Goal: Task Accomplishment & Management: Manage account settings

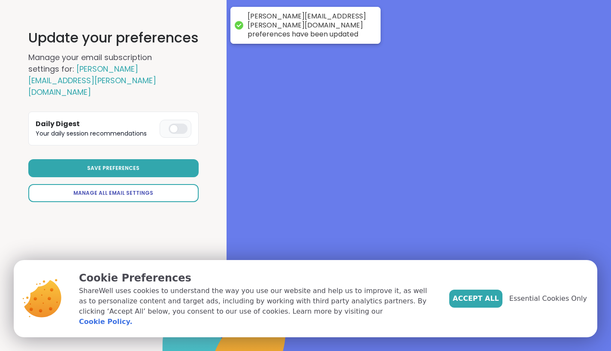
click at [134, 189] on span "Manage All Email Settings" at bounding box center [113, 193] width 80 height 8
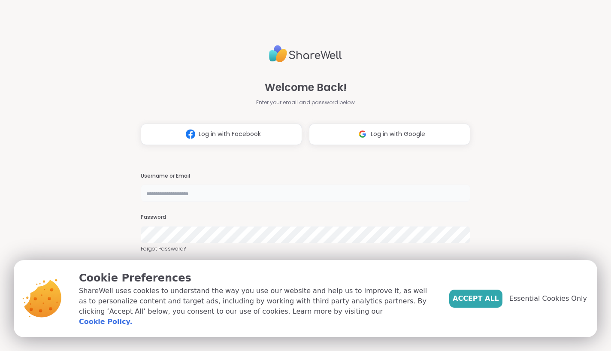
type input "**********"
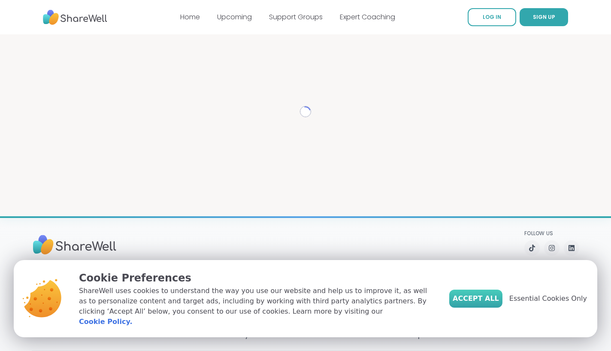
click at [499, 302] on span "Accept All" at bounding box center [476, 299] width 46 height 10
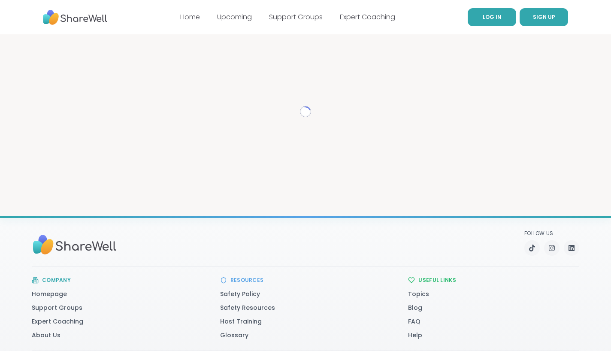
click at [503, 21] on link "LOG IN" at bounding box center [492, 17] width 48 height 18
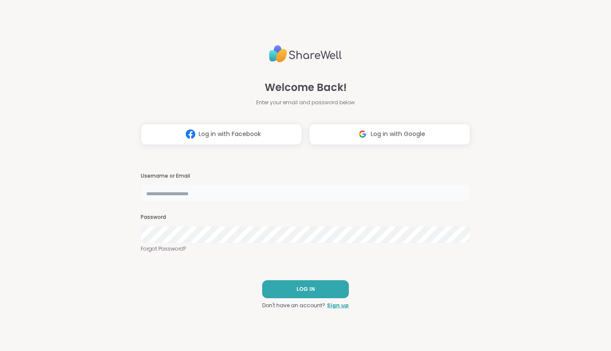
type input "**********"
click at [303, 287] on span "LOG IN" at bounding box center [306, 289] width 18 height 8
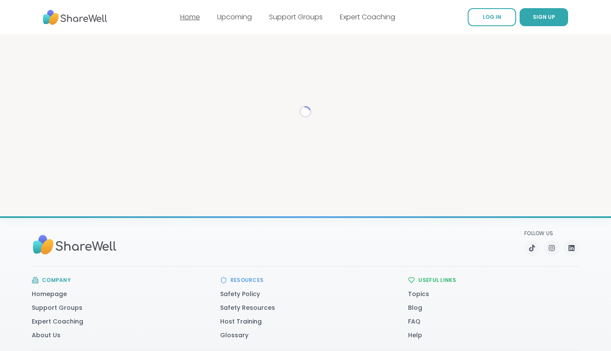
click at [183, 16] on link "Home" at bounding box center [190, 17] width 20 height 10
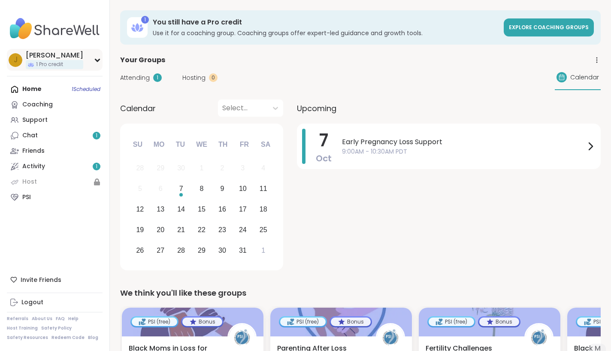
click at [94, 59] on icon at bounding box center [97, 60] width 7 height 4
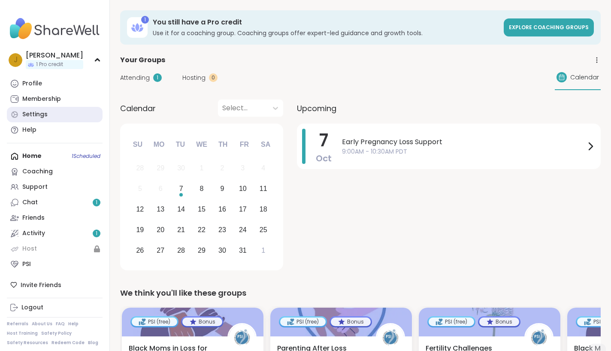
click at [44, 114] on div "Settings" at bounding box center [34, 114] width 25 height 9
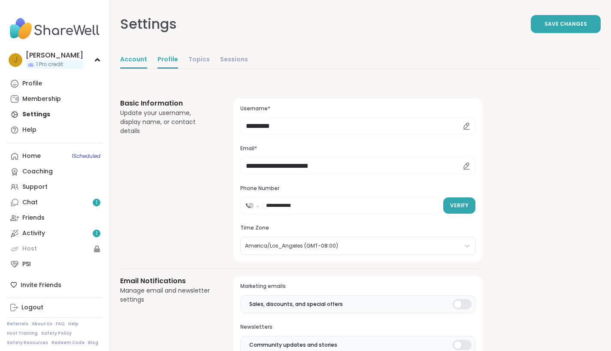
click at [164, 62] on link "Profile" at bounding box center [167, 59] width 21 height 17
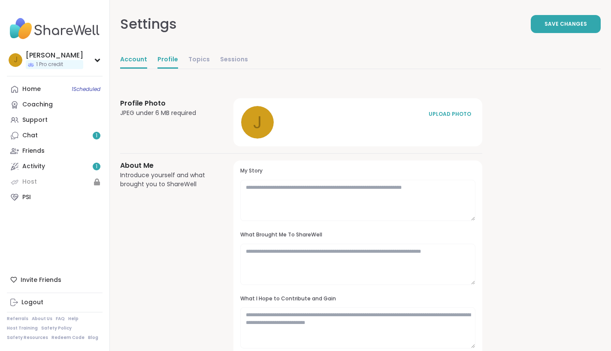
click at [138, 57] on link "Account" at bounding box center [133, 59] width 27 height 17
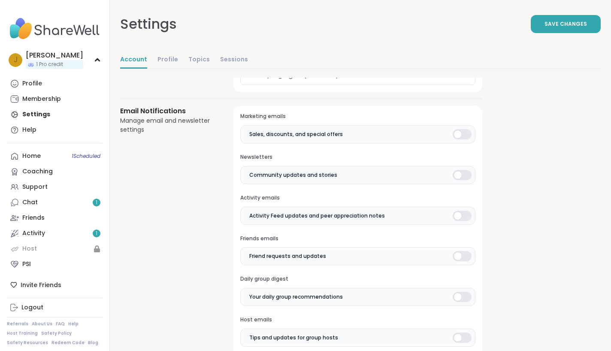
scroll to position [191, 0]
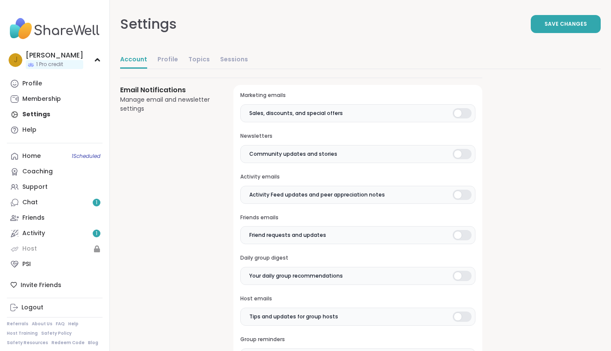
click at [468, 111] on div at bounding box center [462, 113] width 19 height 10
click at [462, 149] on div at bounding box center [462, 154] width 19 height 10
click at [465, 190] on div at bounding box center [462, 195] width 19 height 10
click at [462, 231] on div at bounding box center [462, 235] width 19 height 10
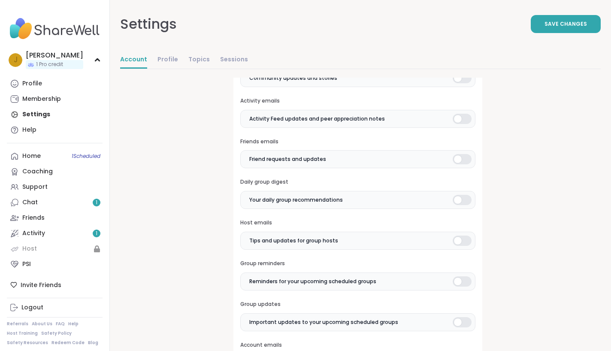
scroll to position [272, 0]
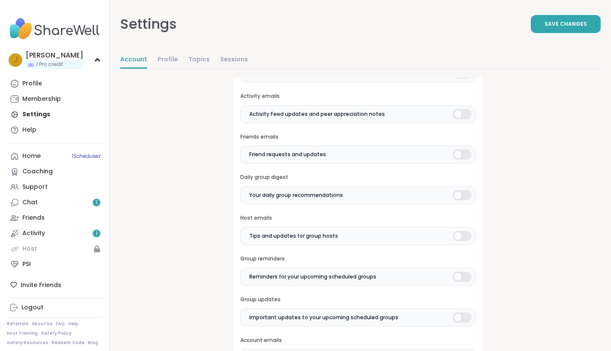
click at [464, 236] on div at bounding box center [462, 236] width 19 height 10
click at [463, 273] on div at bounding box center [462, 277] width 19 height 10
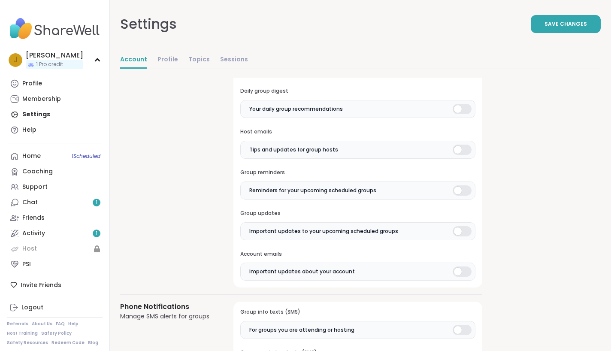
scroll to position [366, 0]
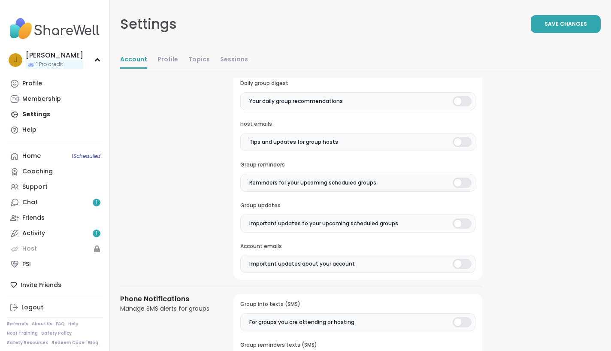
click at [464, 219] on div at bounding box center [462, 223] width 19 height 10
click at [462, 262] on div at bounding box center [462, 264] width 19 height 10
click at [463, 215] on label "Important updates to your upcoming scheduled groups" at bounding box center [357, 224] width 235 height 18
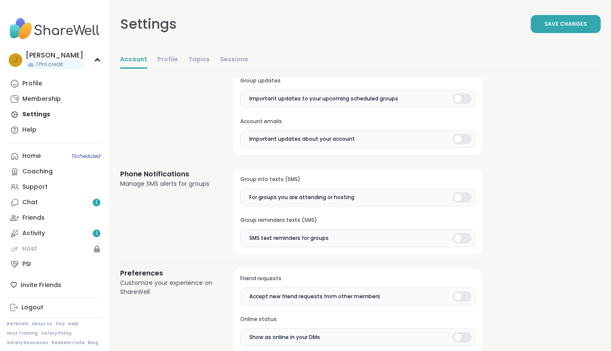
scroll to position [493, 0]
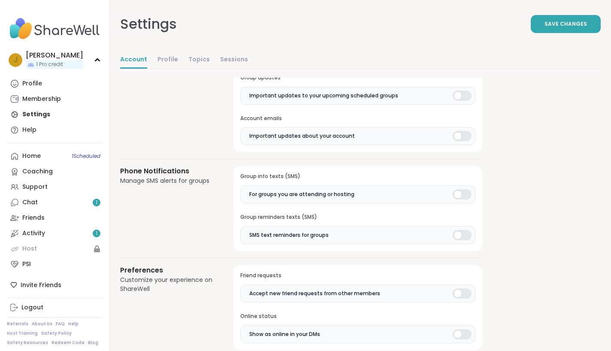
click at [456, 189] on div at bounding box center [462, 194] width 19 height 10
click at [463, 230] on div at bounding box center [462, 235] width 19 height 10
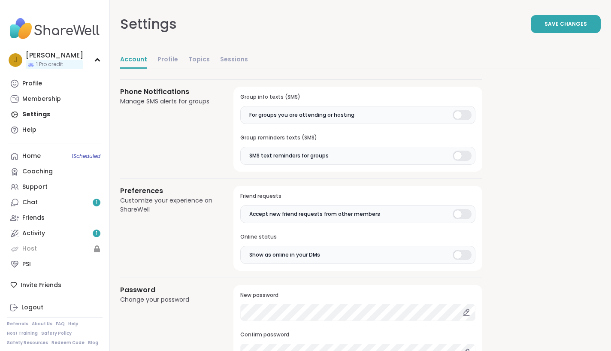
scroll to position [575, 0]
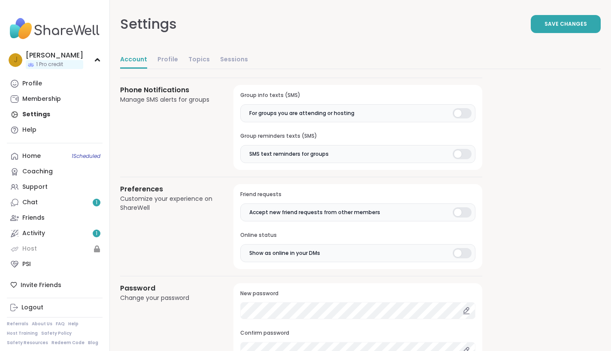
click at [462, 209] on div at bounding box center [462, 212] width 19 height 10
click at [462, 244] on label "Show as online in your DMs" at bounding box center [357, 253] width 235 height 18
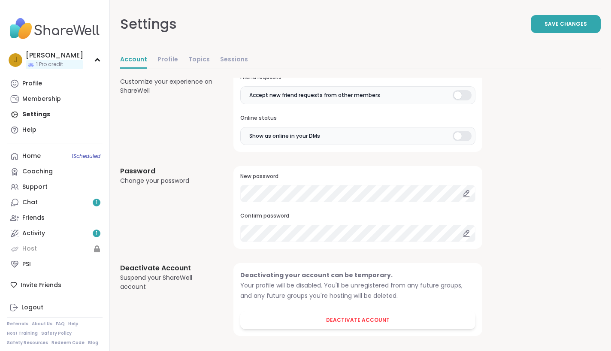
scroll to position [691, 0]
click at [563, 25] on span "Save Changes" at bounding box center [566, 24] width 42 height 8
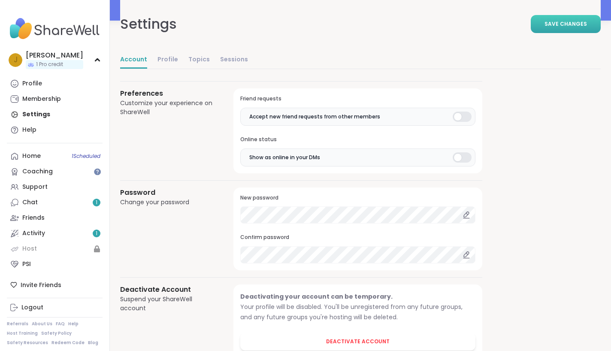
click at [35, 26] on img at bounding box center [55, 29] width 96 height 30
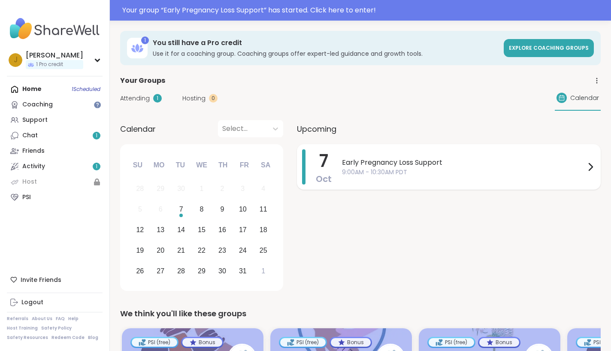
click at [387, 165] on span "Early Pregnancy Loss Support" at bounding box center [463, 162] width 243 height 10
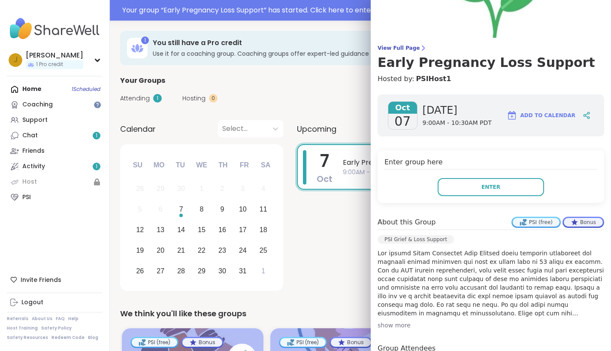
scroll to position [32, 0]
click at [388, 323] on div "show more" at bounding box center [491, 324] width 227 height 9
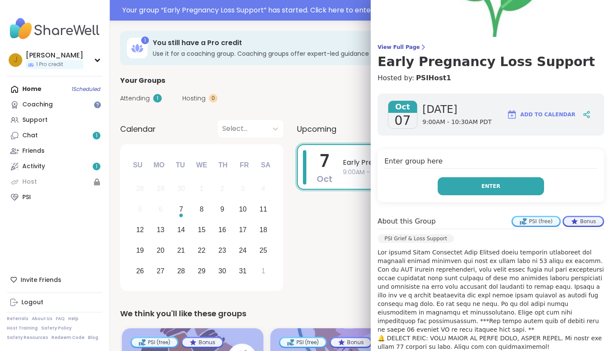
click at [478, 192] on button "Enter" at bounding box center [491, 186] width 106 height 18
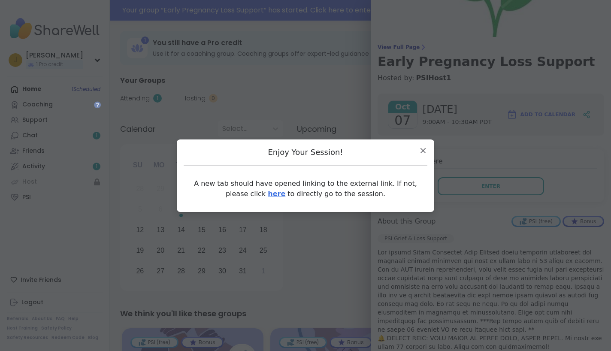
click at [268, 194] on link "here" at bounding box center [277, 194] width 18 height 8
